Goal: Transaction & Acquisition: Purchase product/service

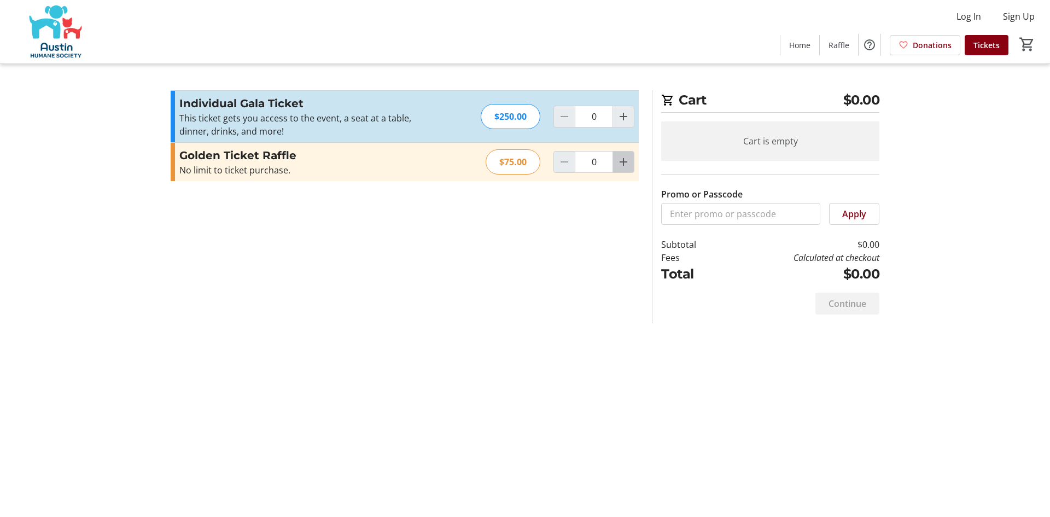
click at [629, 162] on mat-icon "Increment by one" at bounding box center [623, 161] width 13 height 13
type input "1"
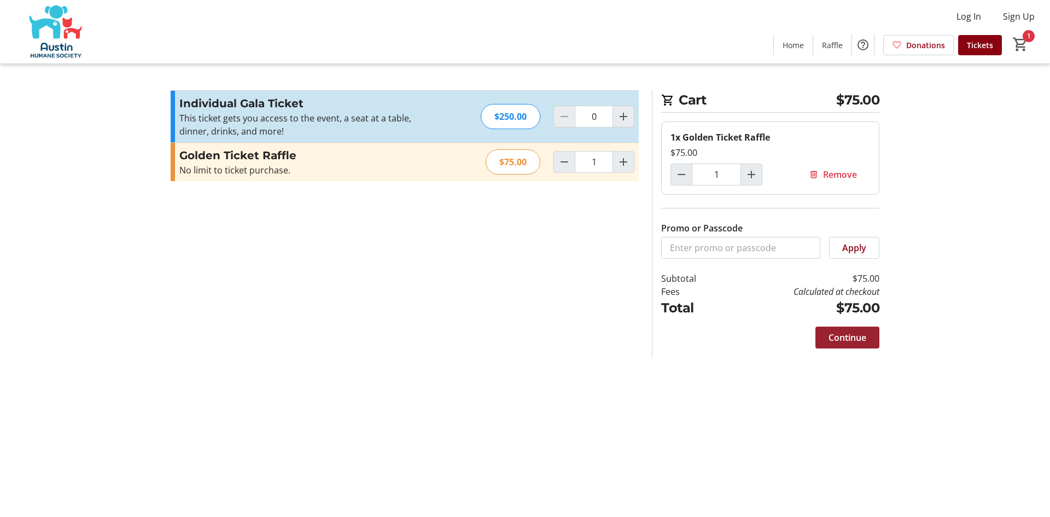
click at [854, 337] on span "Continue" at bounding box center [848, 337] width 38 height 13
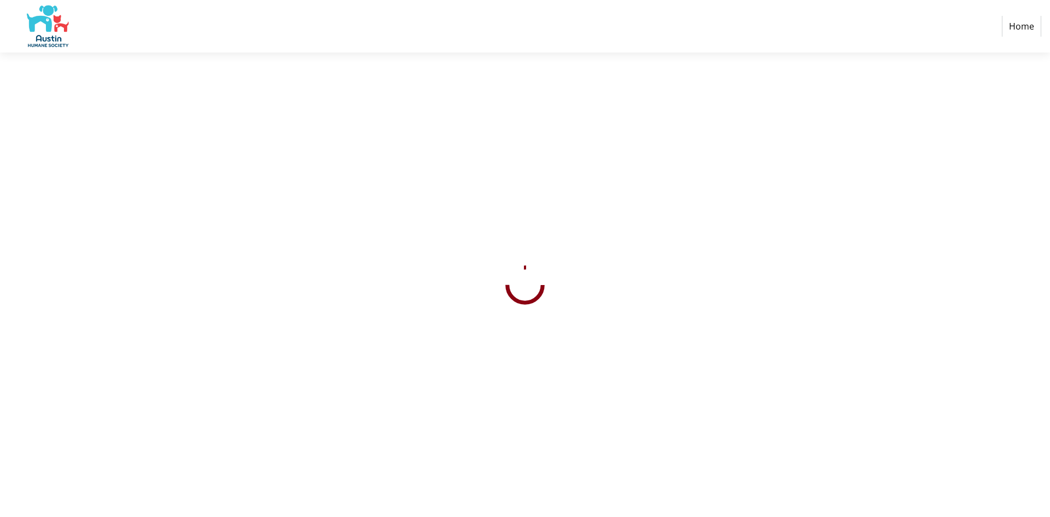
select select "US"
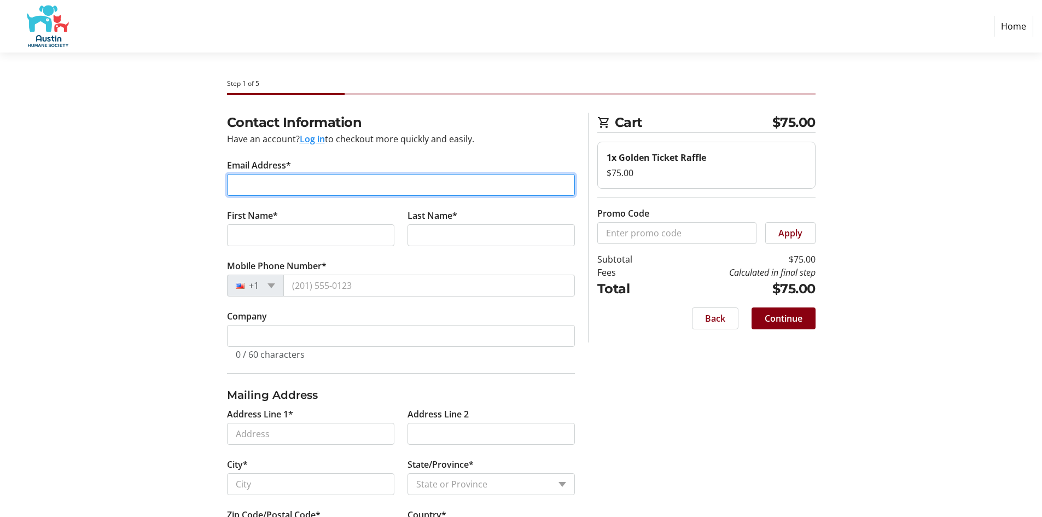
click at [275, 179] on input "Email Address*" at bounding box center [401, 185] width 348 height 22
type input "[EMAIL_ADDRESS][DOMAIN_NAME]"
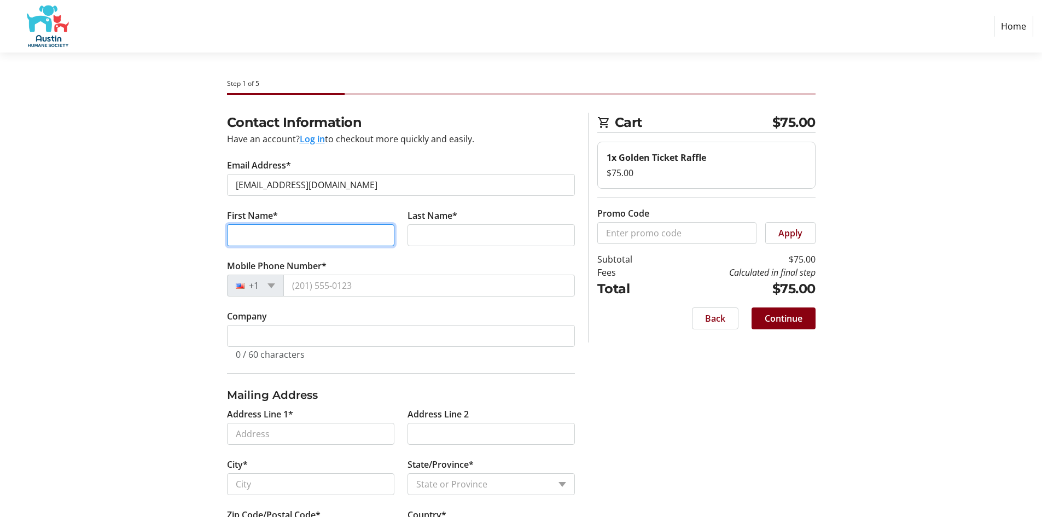
type input "[PERSON_NAME]"
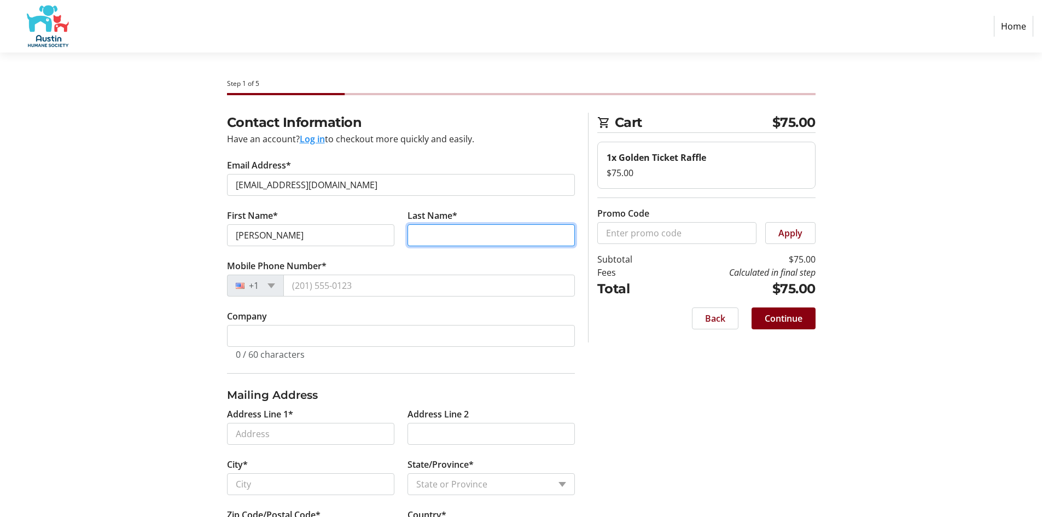
type input "[PERSON_NAME]"
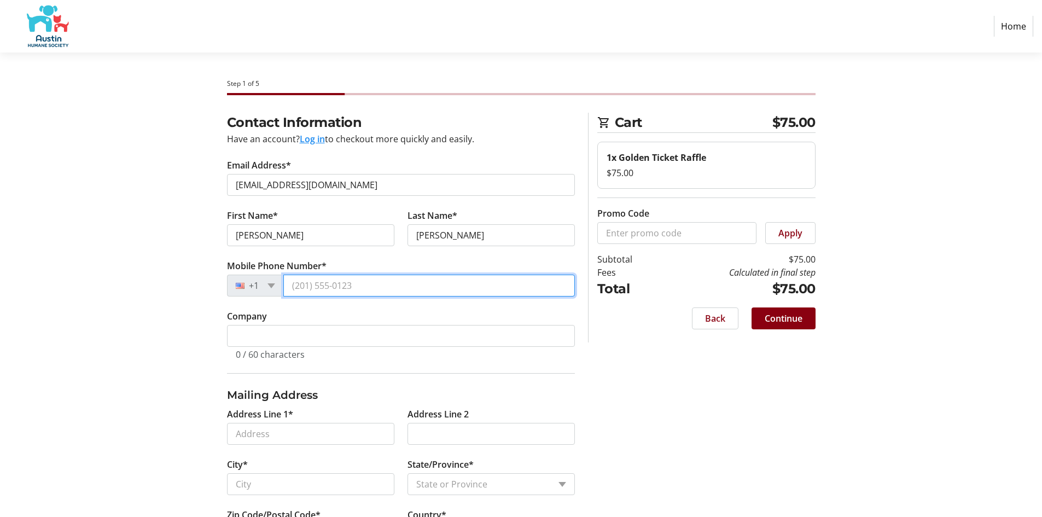
type input "[PHONE_NUMBER]"
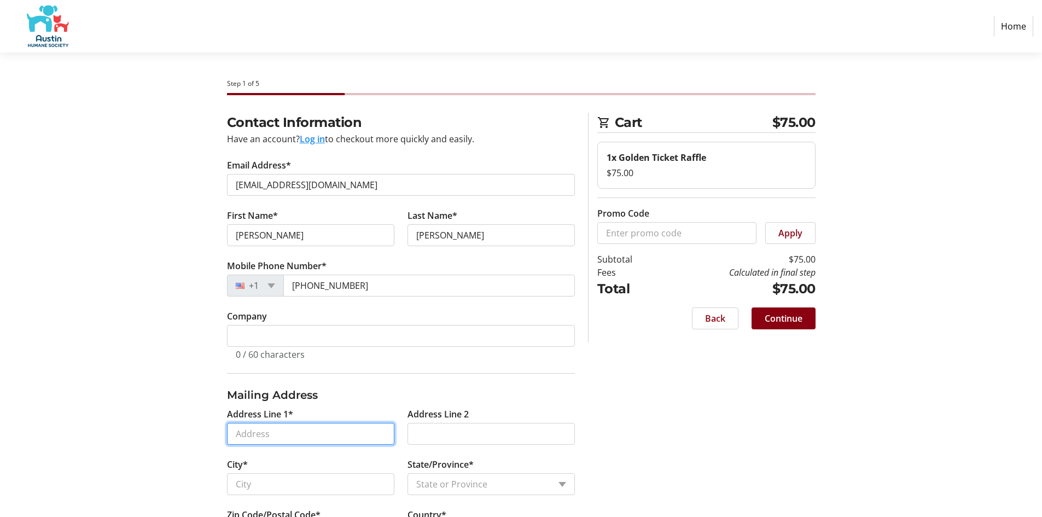
type input "5000 [PERSON_NAME] Dr"
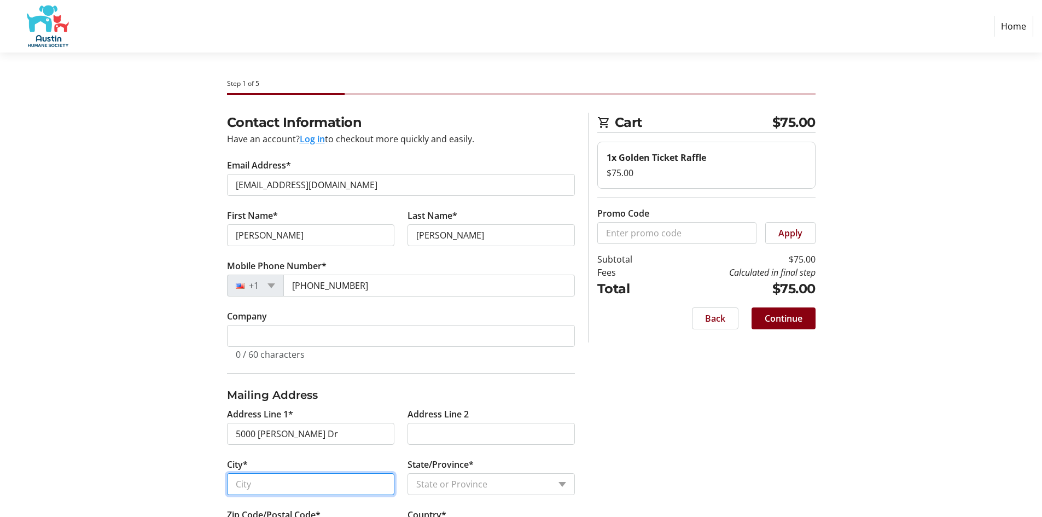
type input "Austin"
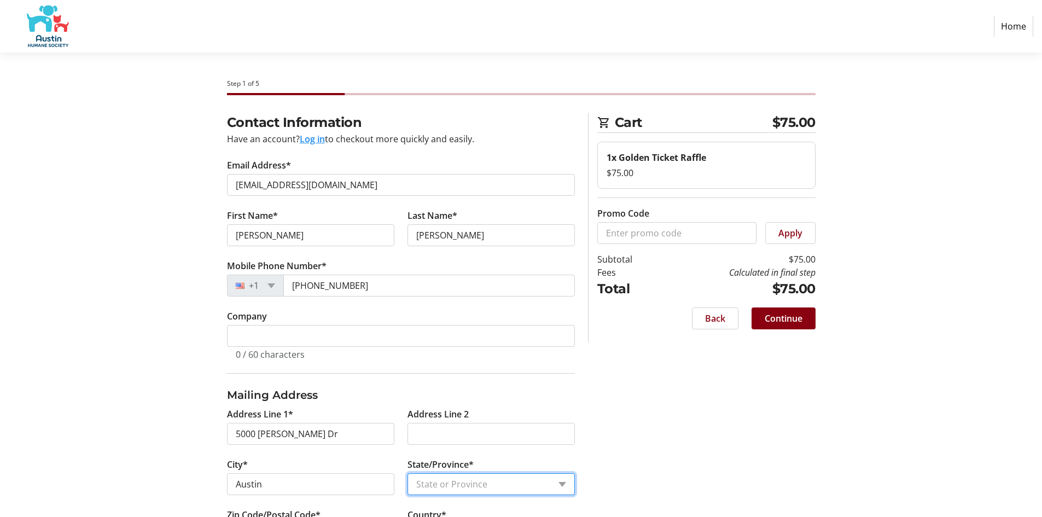
select select "[GEOGRAPHIC_DATA]"
type input "78735"
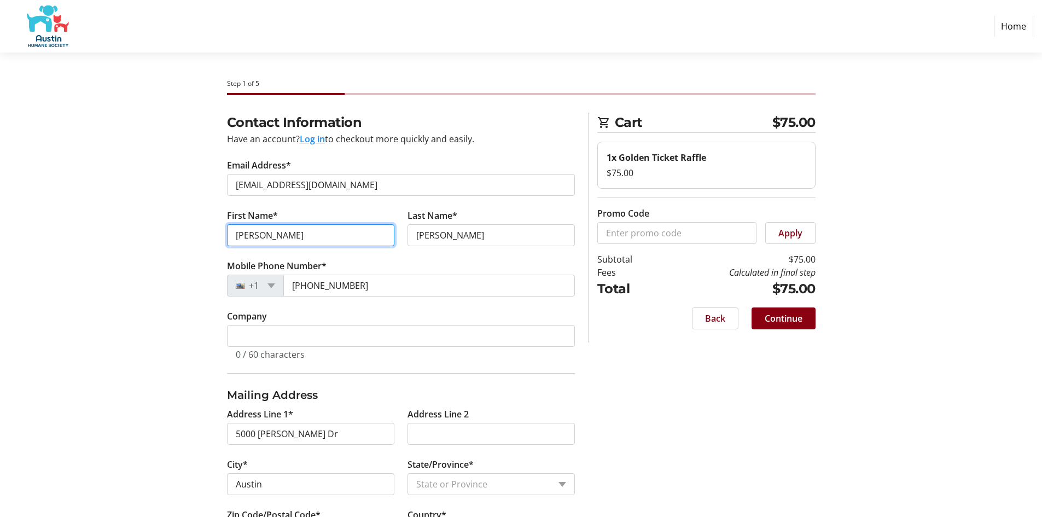
drag, startPoint x: 316, startPoint y: 238, endPoint x: 176, endPoint y: 243, distance: 140.6
click at [203, 238] on div "Contact Information Have an account? Log in to checkout more quickly and easily…" at bounding box center [521, 342] width 722 height 459
type input "s"
type input "[PERSON_NAME]"
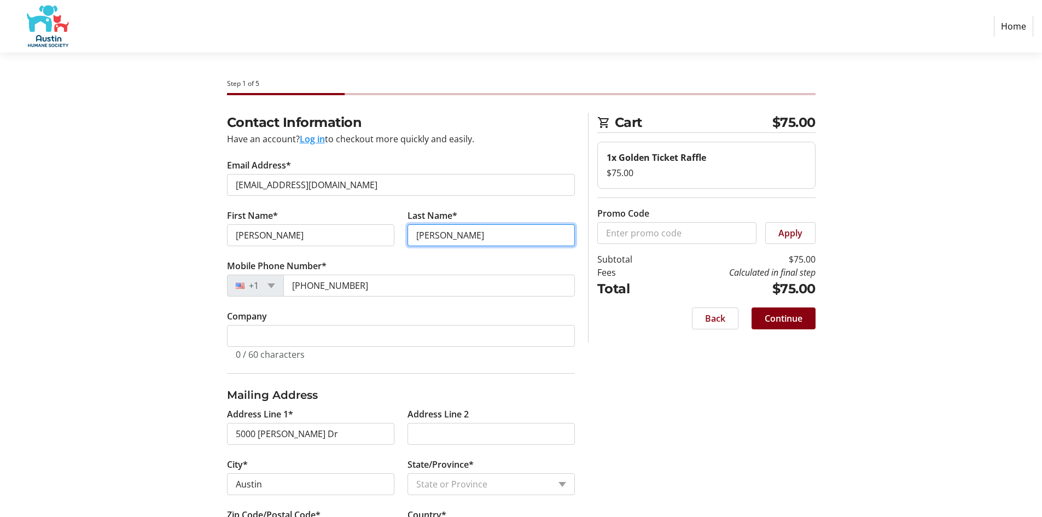
type input "[PERSON_NAME]"
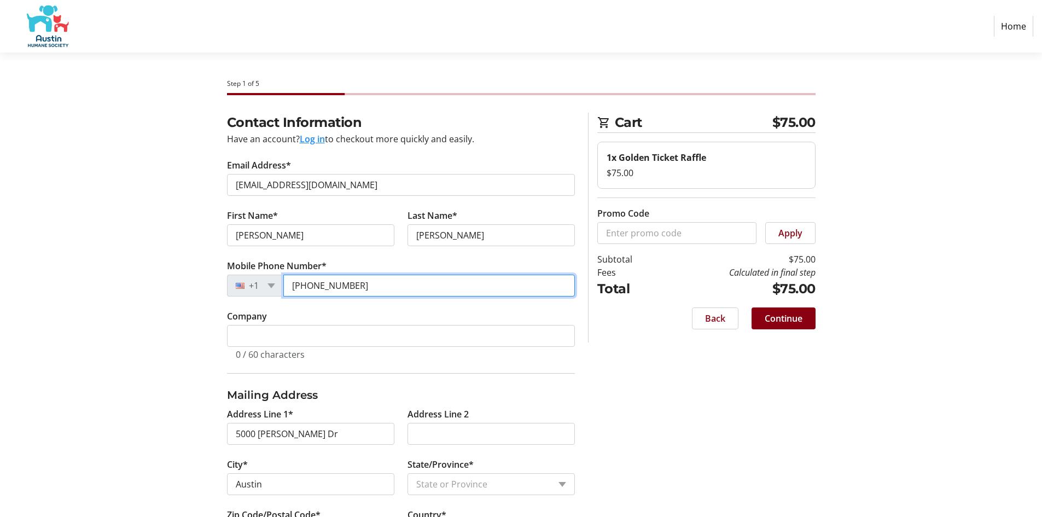
click at [366, 288] on input "[PHONE_NUMBER]" at bounding box center [429, 286] width 292 height 22
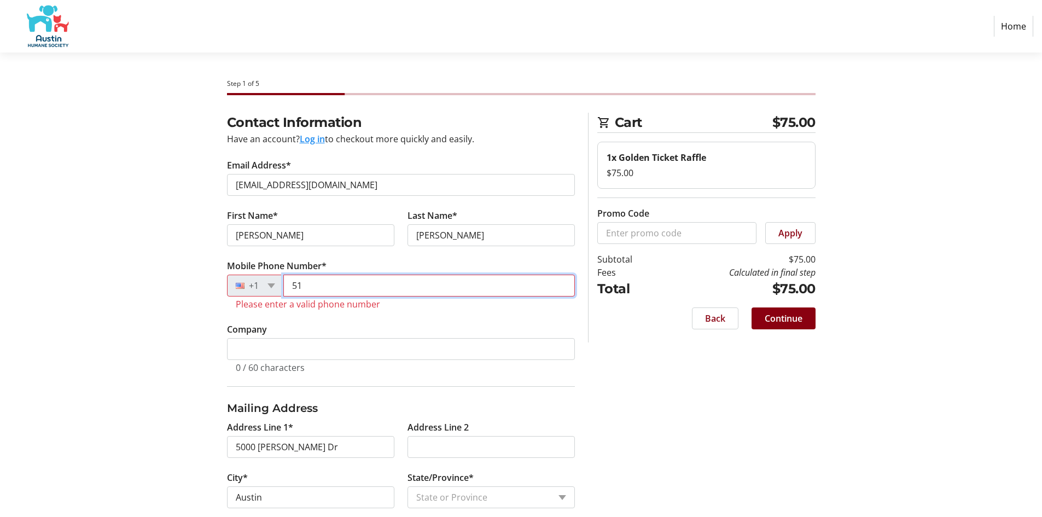
type input "5"
click at [364, 289] on input "(972)" at bounding box center [429, 286] width 292 height 22
type input "9"
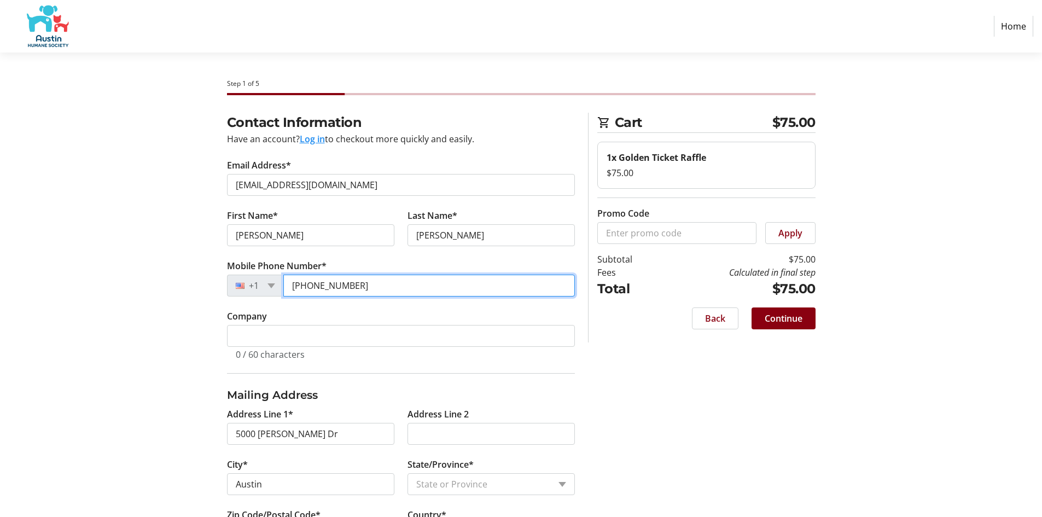
type input "[PHONE_NUMBER]"
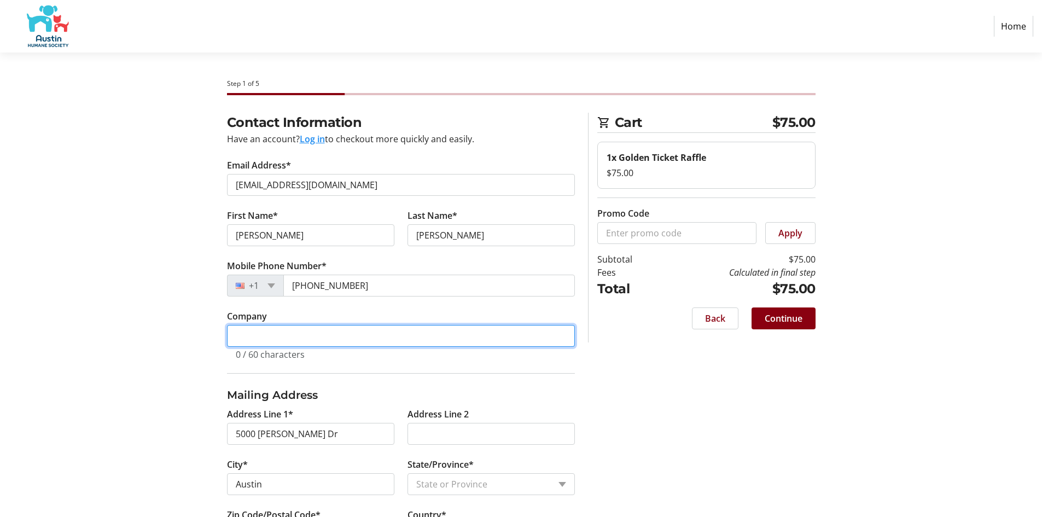
click at [316, 334] on input "Company" at bounding box center [401, 336] width 348 height 22
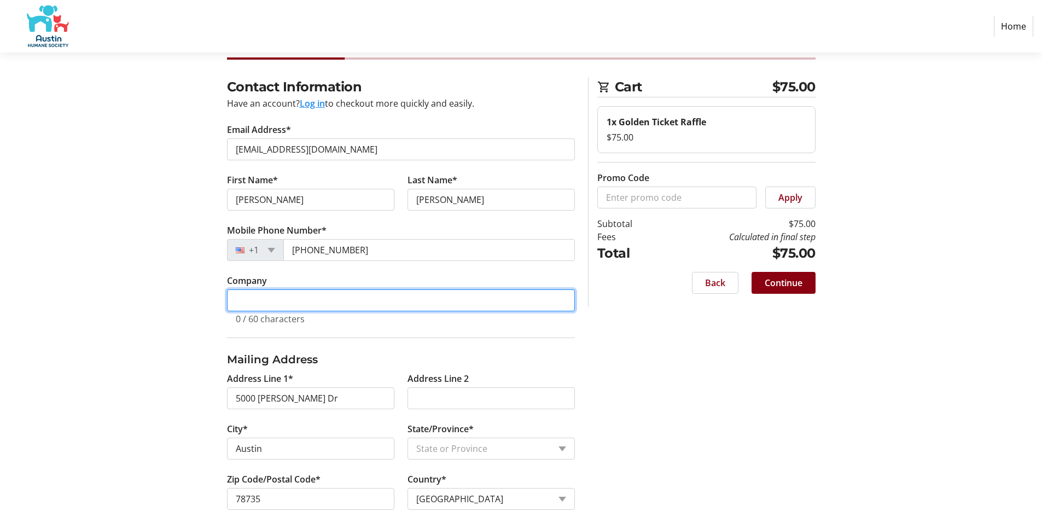
scroll to position [55, 0]
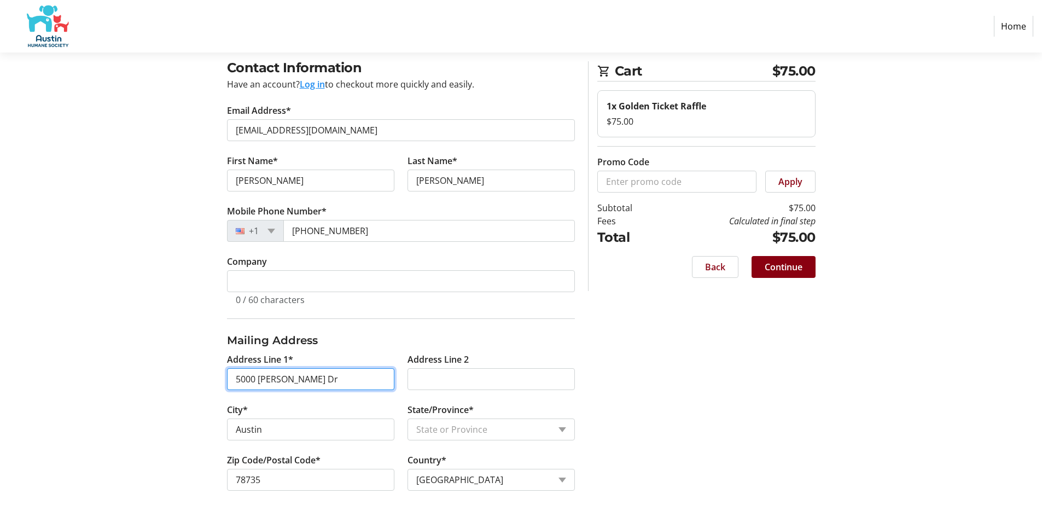
drag, startPoint x: 353, startPoint y: 382, endPoint x: 150, endPoint y: 411, distance: 205.6
click at [150, 411] on section "Step 1 of 5 Cart $75.00 1x Golden Ticket Raffle $75.00 Promo Code Apply Subtota…" at bounding box center [521, 257] width 1042 height 519
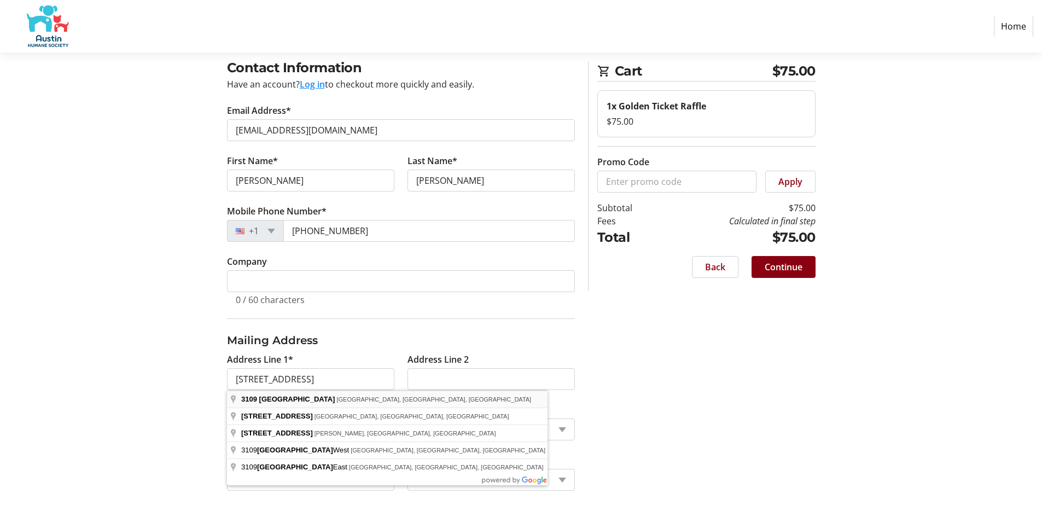
type input "[STREET_ADDRESS]"
type input "Carrollton"
type input "75007"
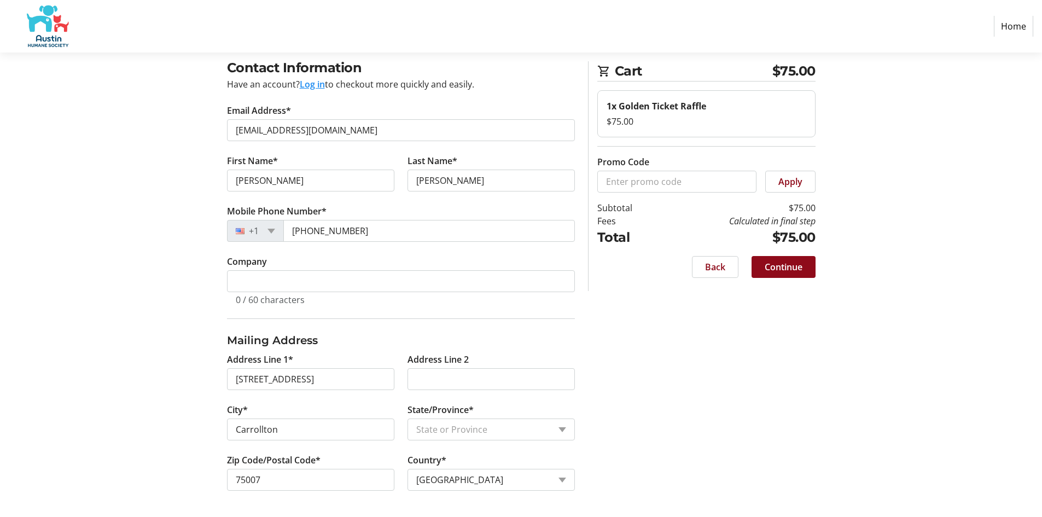
click at [791, 265] on span "Continue" at bounding box center [784, 266] width 38 height 13
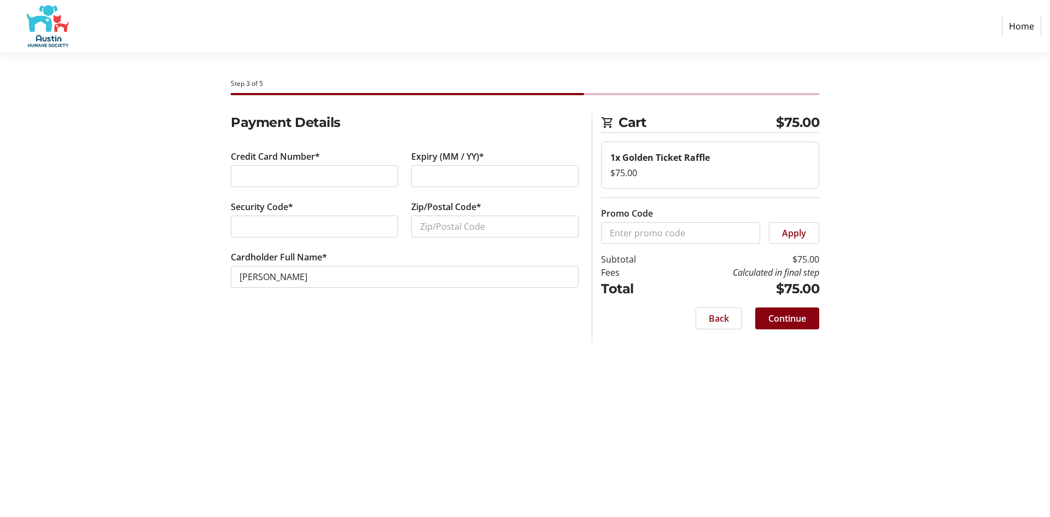
click at [283, 219] on div at bounding box center [314, 226] width 167 height 22
click at [435, 228] on input "Zip/Postal Code*" at bounding box center [494, 226] width 167 height 22
type input "75007"
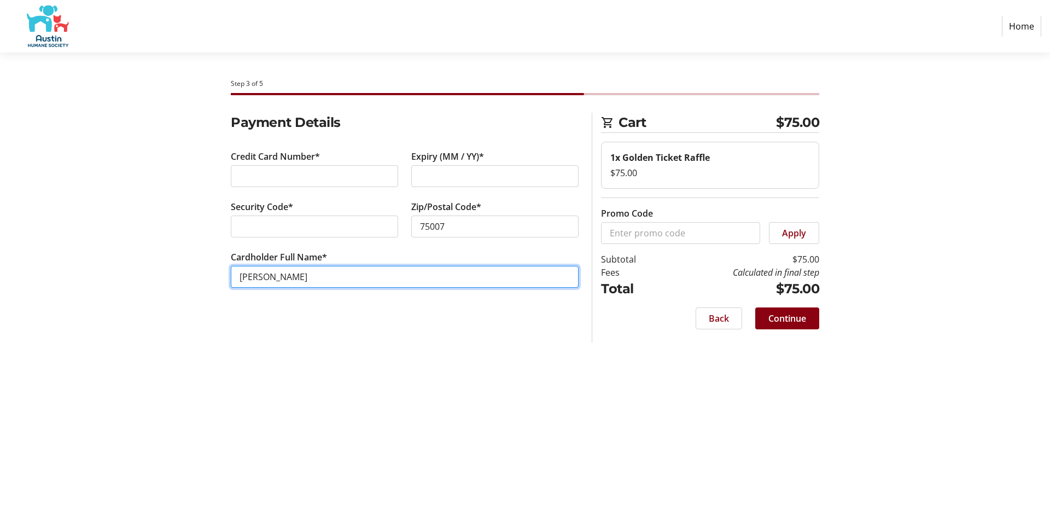
click at [272, 273] on input "[PERSON_NAME]" at bounding box center [405, 277] width 348 height 22
type input "[PERSON_NAME]"
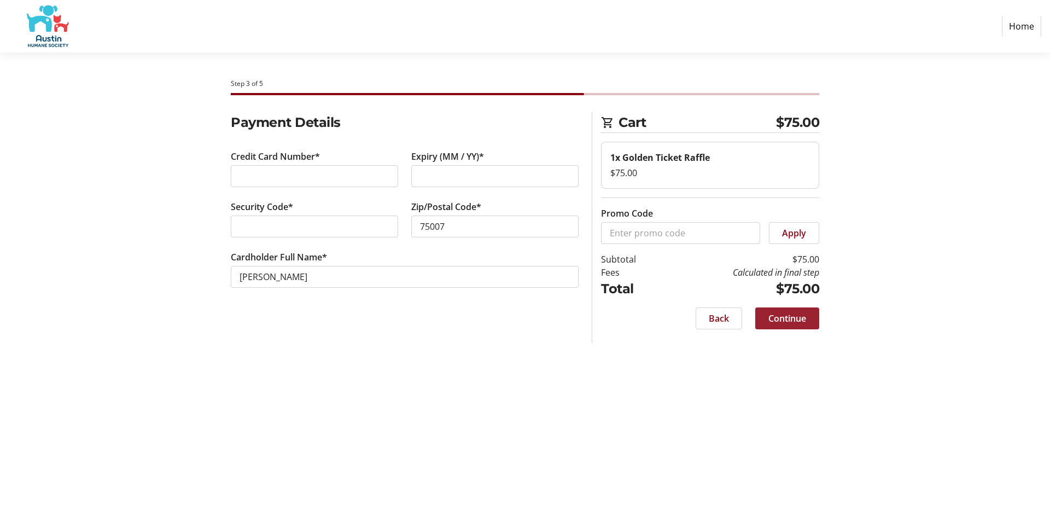
click at [782, 318] on span "Continue" at bounding box center [787, 318] width 38 height 13
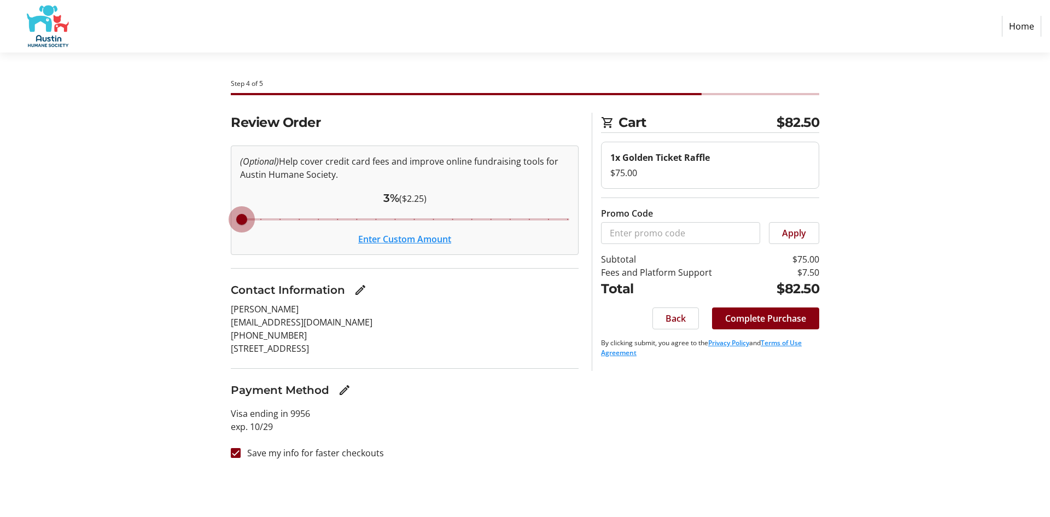
drag, startPoint x: 372, startPoint y: 224, endPoint x: 217, endPoint y: 235, distance: 155.7
type input "3"
click at [229, 231] on input "Cover fees percentage" at bounding box center [405, 219] width 352 height 24
click at [729, 322] on span "Complete Purchase" at bounding box center [765, 318] width 81 height 13
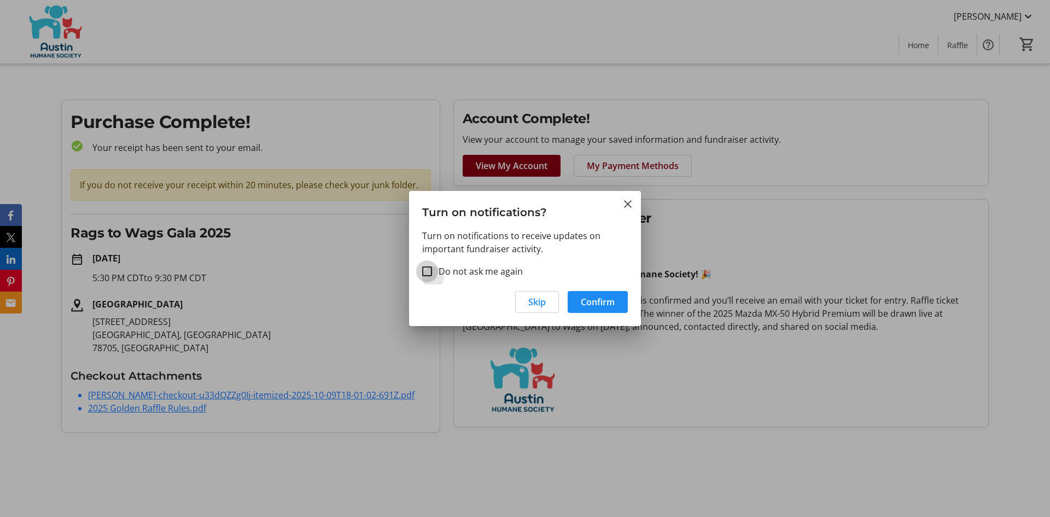
click at [427, 268] on input "Do not ask me again" at bounding box center [427, 271] width 10 height 10
checkbox input "true"
click at [527, 305] on span "button" at bounding box center [537, 302] width 43 height 26
